Goal: Task Accomplishment & Management: Use online tool/utility

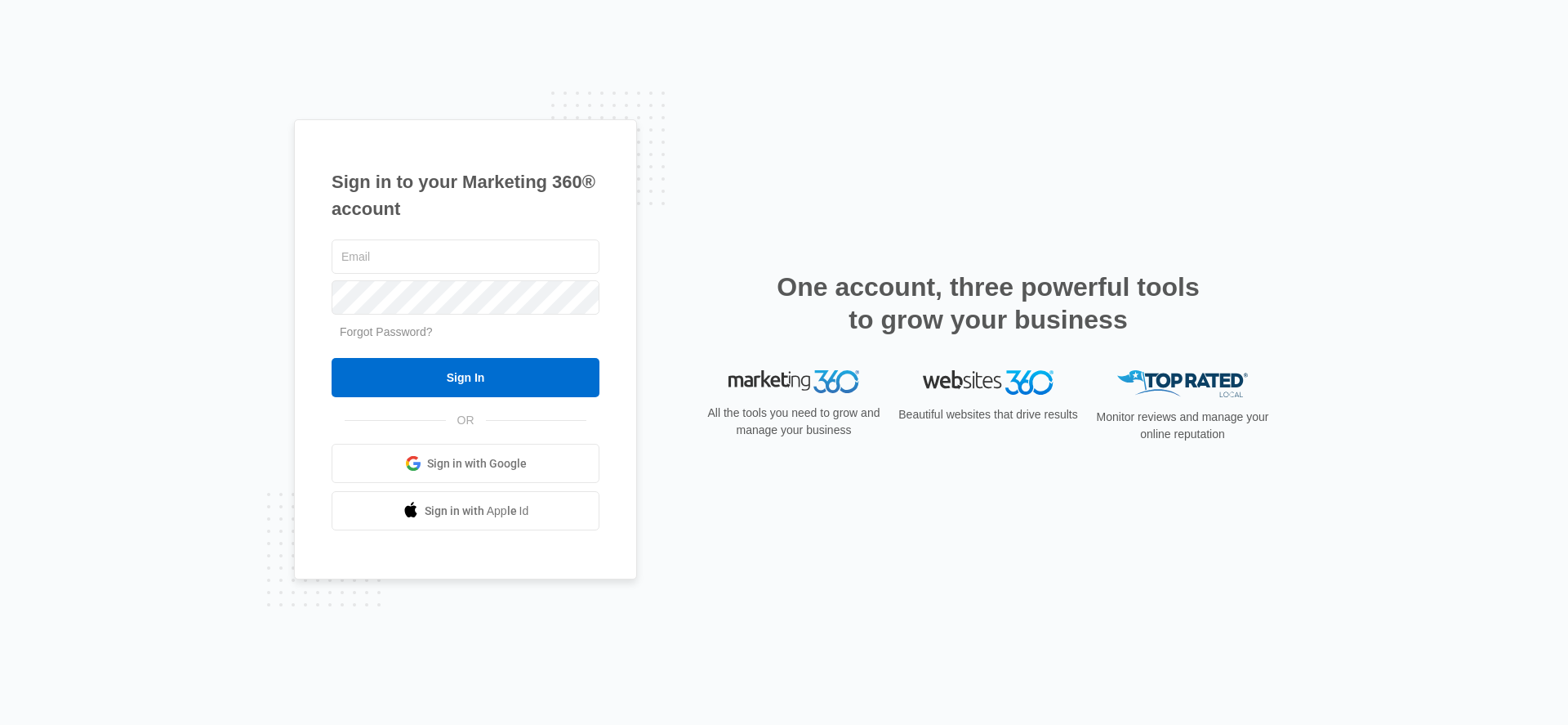
type input "[EMAIL_ADDRESS][PERSON_NAME][DOMAIN_NAME]"
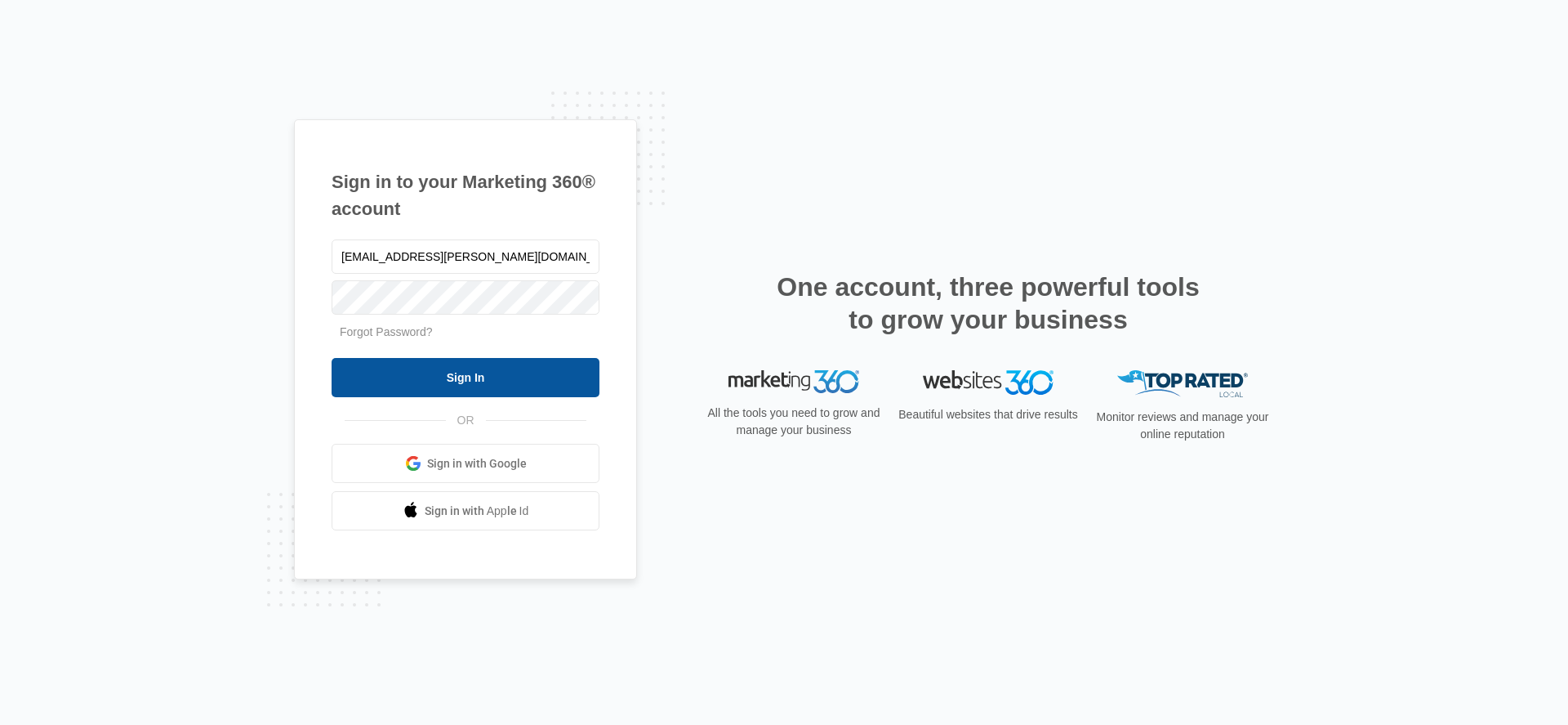
click at [392, 385] on input "Sign In" at bounding box center [465, 377] width 268 height 40
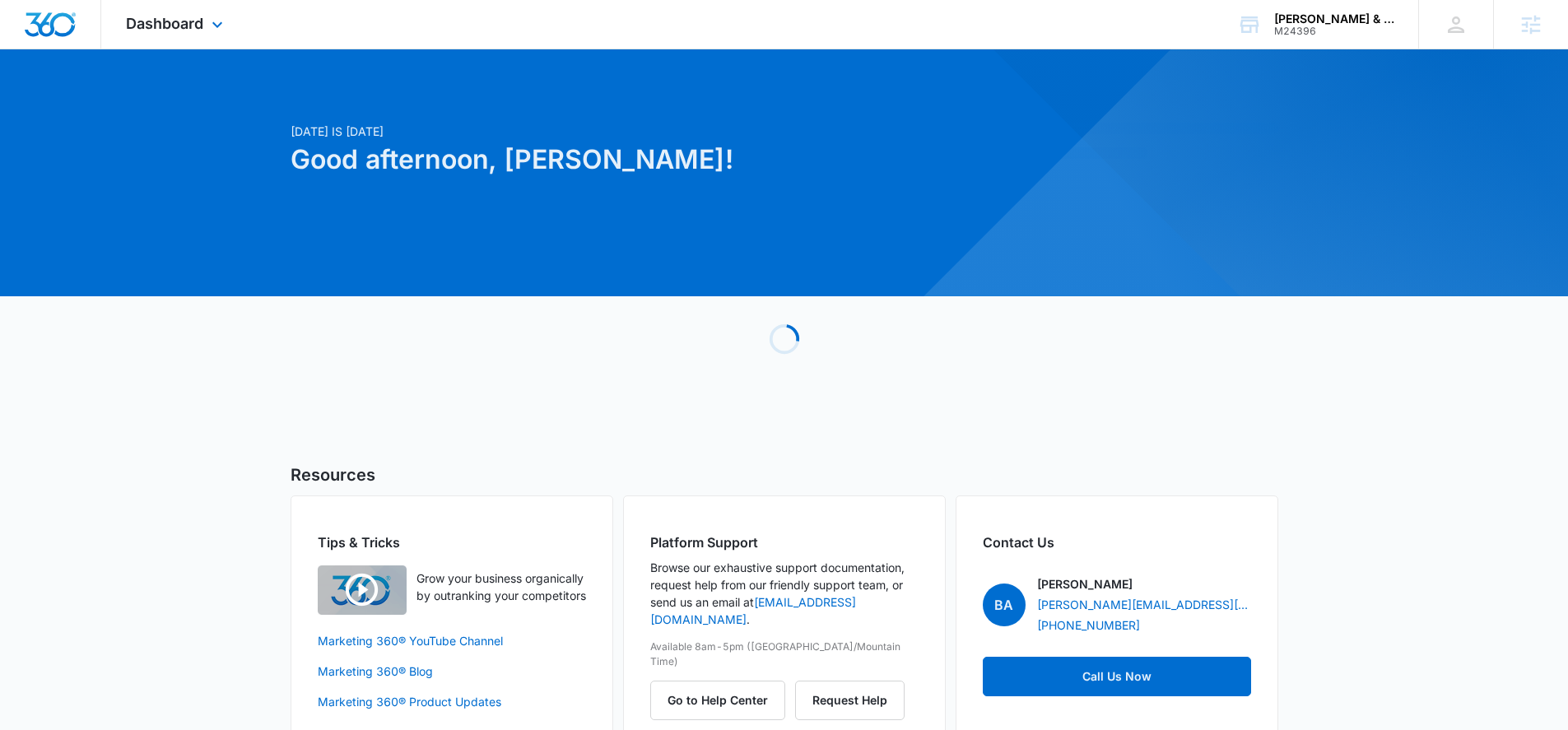
click at [217, 39] on div "Dashboard Apps Reputation Websites Forms CRM Email Social Shop Content Ads Inte…" at bounding box center [177, 24] width 151 height 49
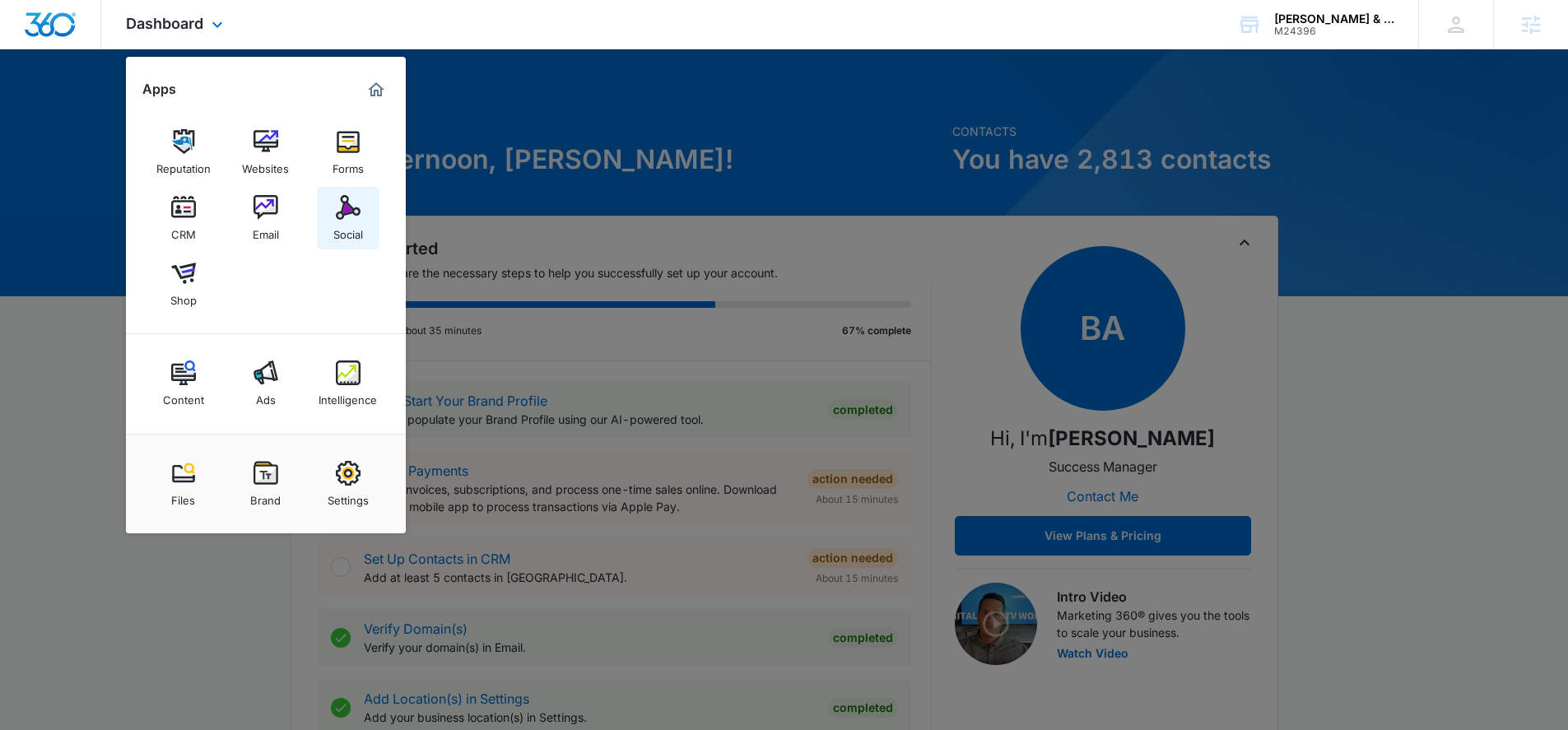
click at [374, 211] on link "Social" at bounding box center [348, 218] width 63 height 63
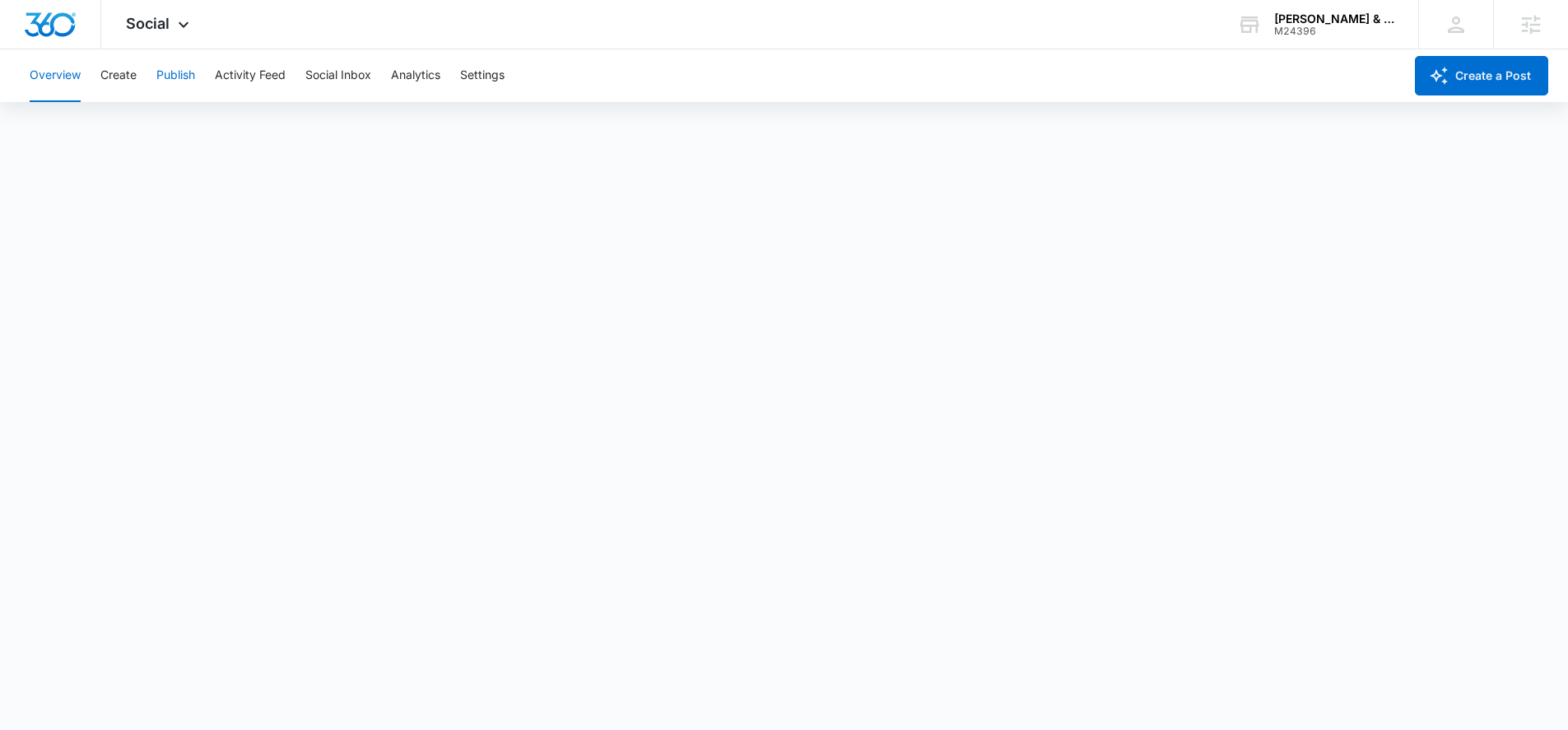
click at [195, 67] on button "Publish" at bounding box center [175, 75] width 39 height 53
click at [165, 77] on button "Publish" at bounding box center [175, 75] width 39 height 53
click at [140, 73] on div "Overview Create Publish Activity Feed Social Inbox Analytics Settings" at bounding box center [711, 75] width 1384 height 53
click at [135, 73] on button "Create" at bounding box center [119, 75] width 36 height 53
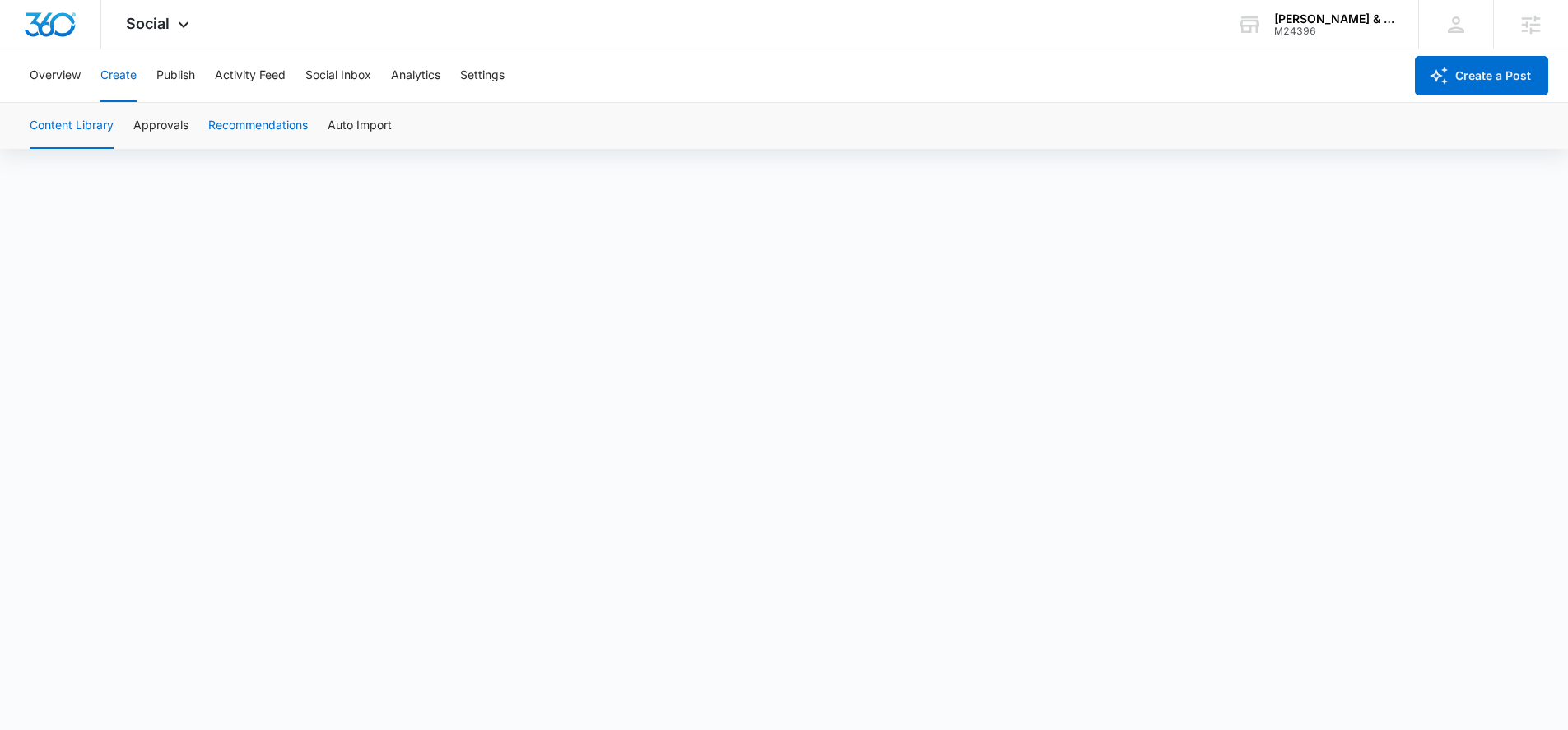
click at [266, 126] on button "Recommendations" at bounding box center [259, 125] width 100 height 46
click at [347, 118] on button "Auto Import" at bounding box center [359, 125] width 64 height 46
click at [176, 131] on button "Approvals" at bounding box center [161, 125] width 55 height 46
click at [156, 68] on button "Publish" at bounding box center [175, 75] width 39 height 53
click at [83, 126] on div "Calendar Schedules" at bounding box center [784, 125] width 1529 height 46
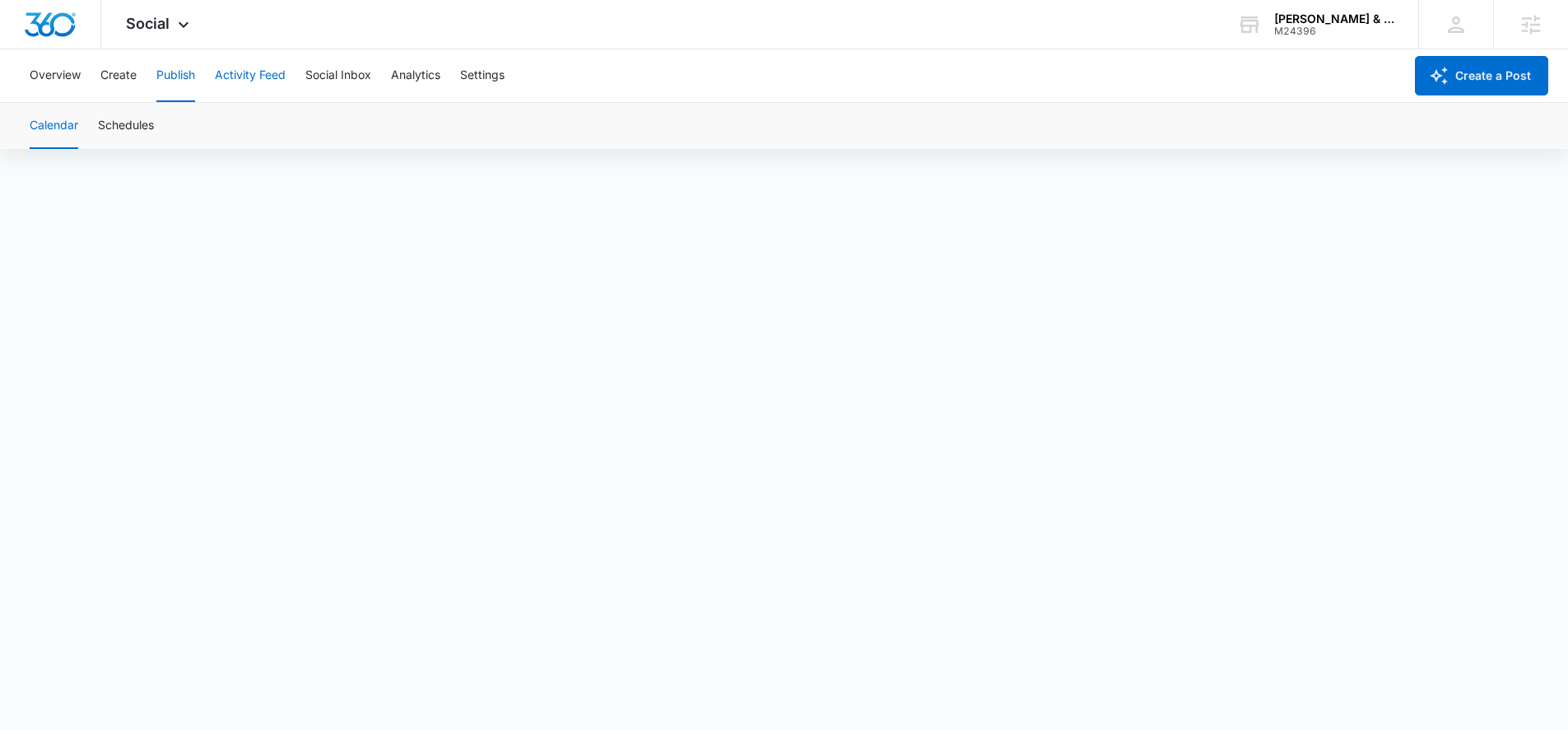
click at [270, 68] on button "Activity Feed" at bounding box center [250, 75] width 71 height 53
click at [151, 69] on div "Overview Create Publish Activity Feed Social Inbox Analytics Settings" at bounding box center [711, 75] width 1384 height 53
drag, startPoint x: 146, startPoint y: 70, endPoint x: 132, endPoint y: 70, distance: 14.0
click at [146, 70] on div "Overview Create Publish Activity Feed Social Inbox Analytics Settings" at bounding box center [711, 75] width 1384 height 53
click at [132, 70] on button "Create" at bounding box center [119, 75] width 36 height 53
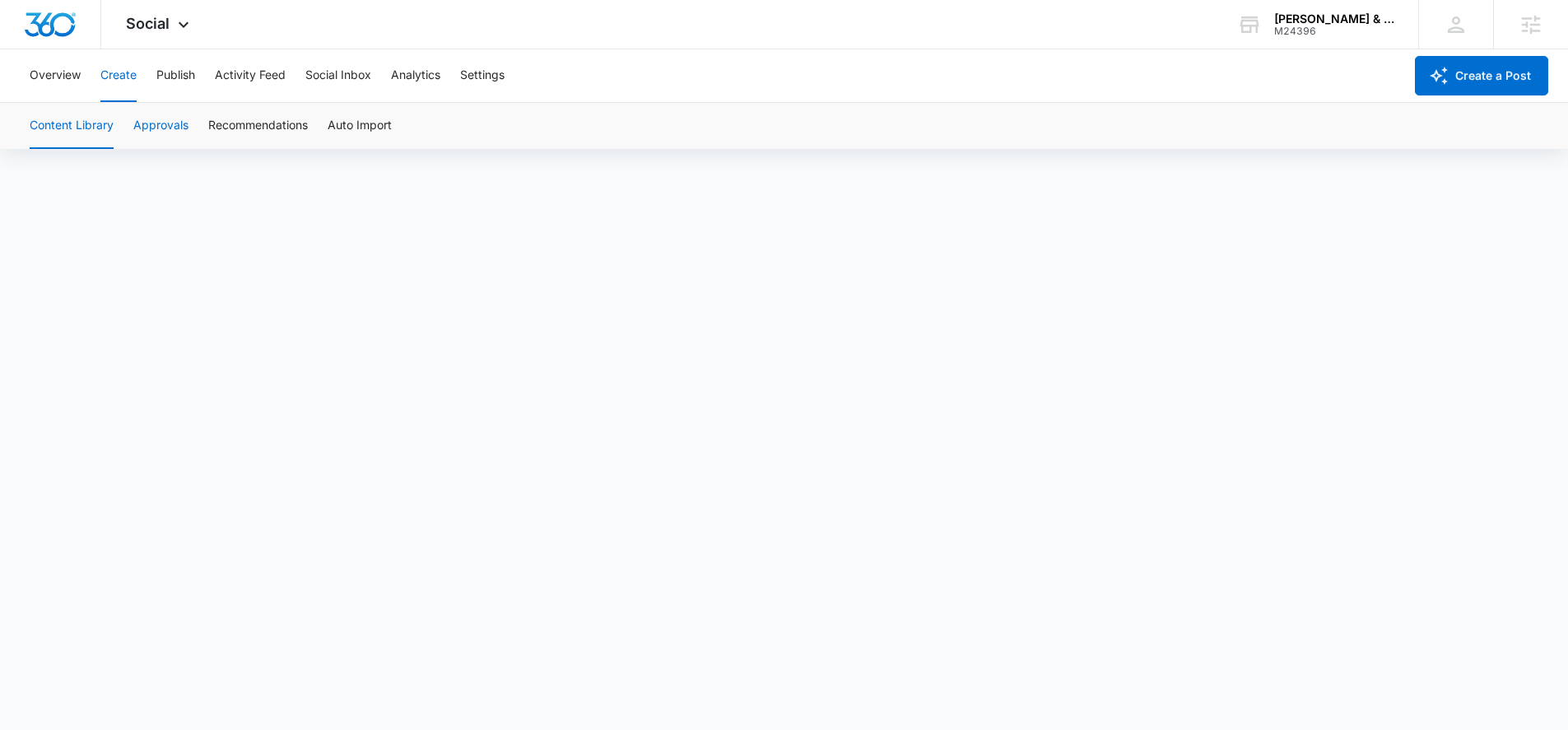
click at [164, 126] on button "Approvals" at bounding box center [161, 125] width 55 height 46
